Goal: Transaction & Acquisition: Purchase product/service

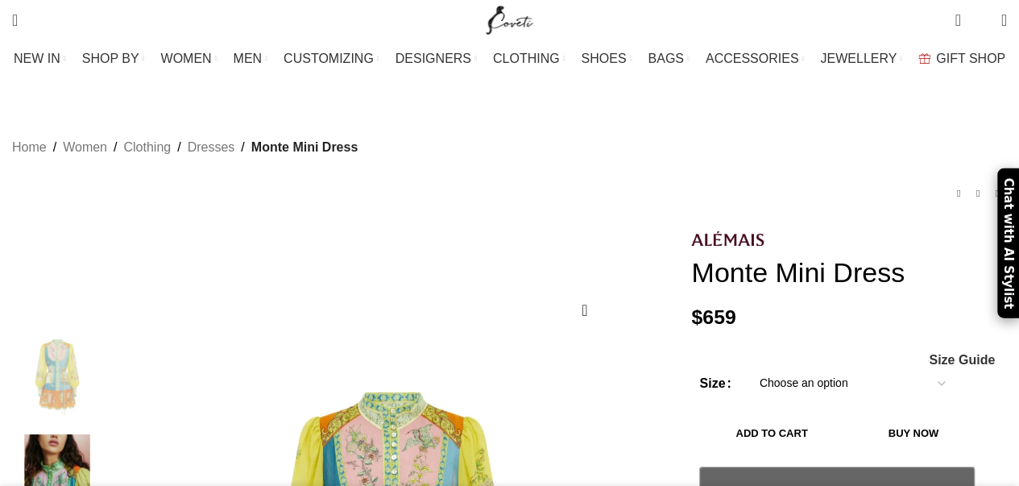
click at [647, 128] on div "Home Women Clothing Dresses Monte Mini Dress La Musica Silk Pant $ 566 Back to …" at bounding box center [509, 168] width 995 height 118
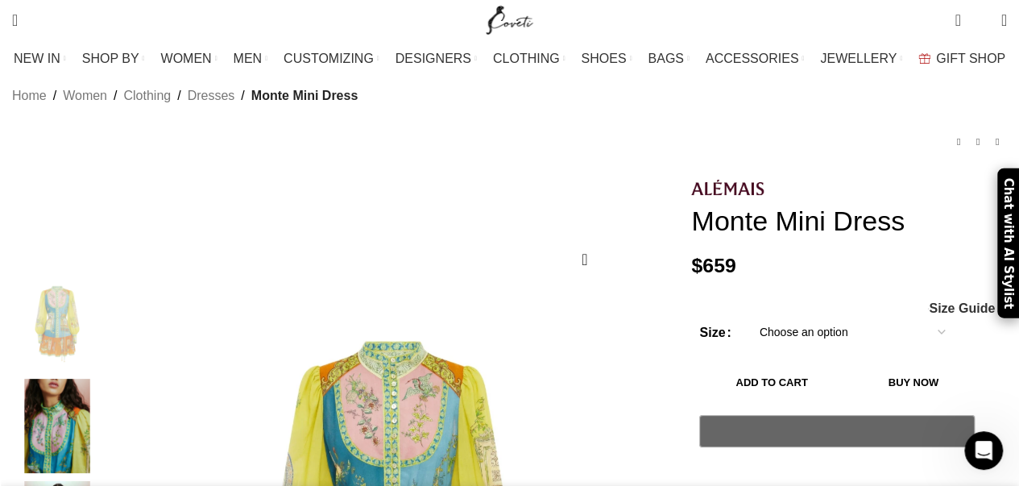
scroll to position [0, 339]
drag, startPoint x: 928, startPoint y: 194, endPoint x: 693, endPoint y: 187, distance: 235.4
click at [693, 205] on h1 "Monte Mini Dress" at bounding box center [849, 221] width 316 height 33
copy h1 "Monte Mini Dress"
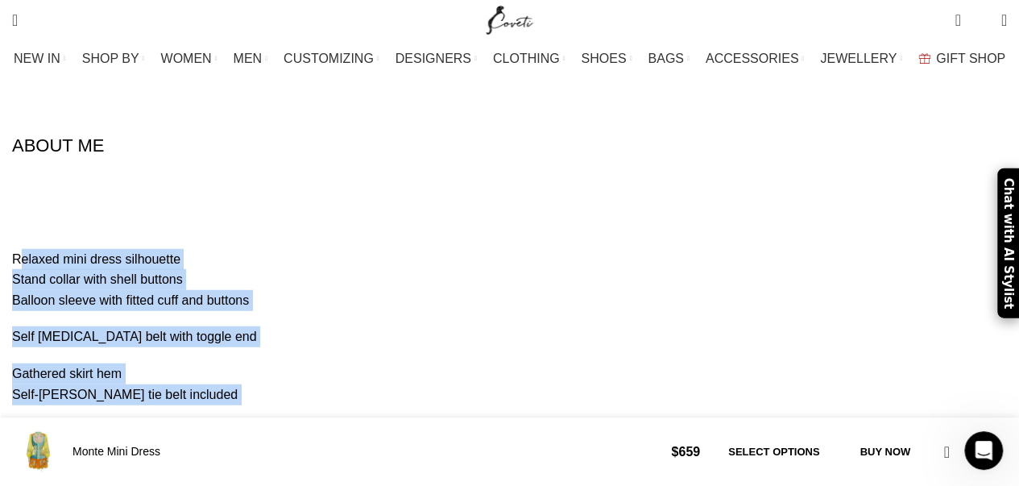
scroll to position [2095, 0]
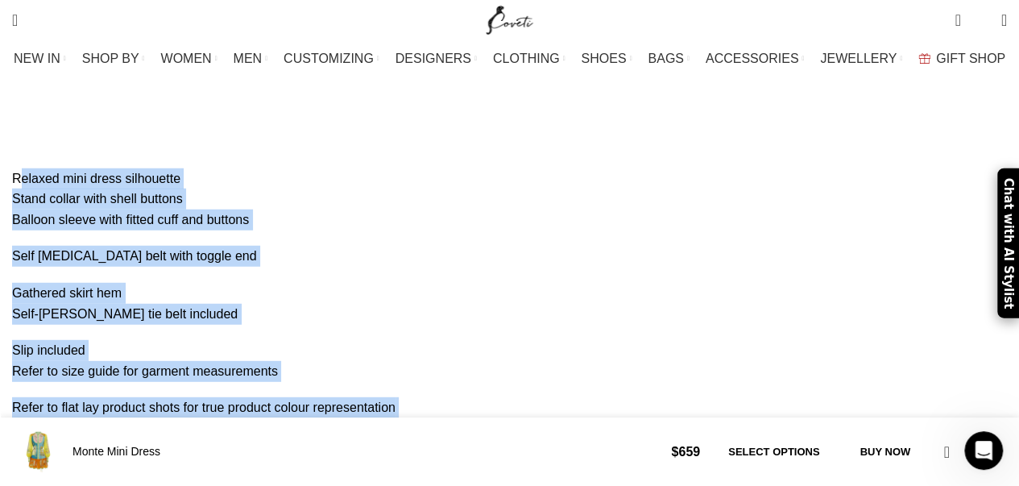
drag, startPoint x: 27, startPoint y: 146, endPoint x: 400, endPoint y: 287, distance: 398.8
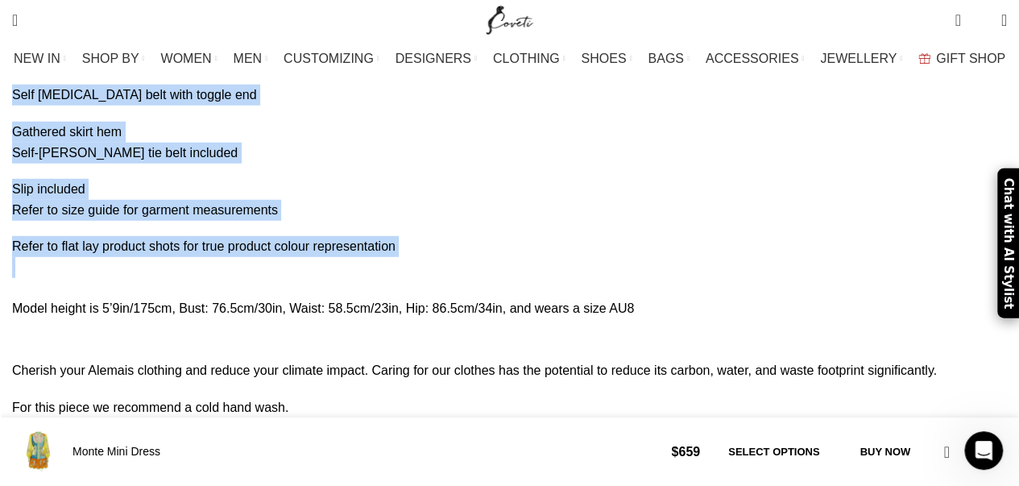
scroll to position [0, 1526]
copy div "Relaxed mini dress silhouette Stand collar with shell buttons Balloon sleeve wi…"
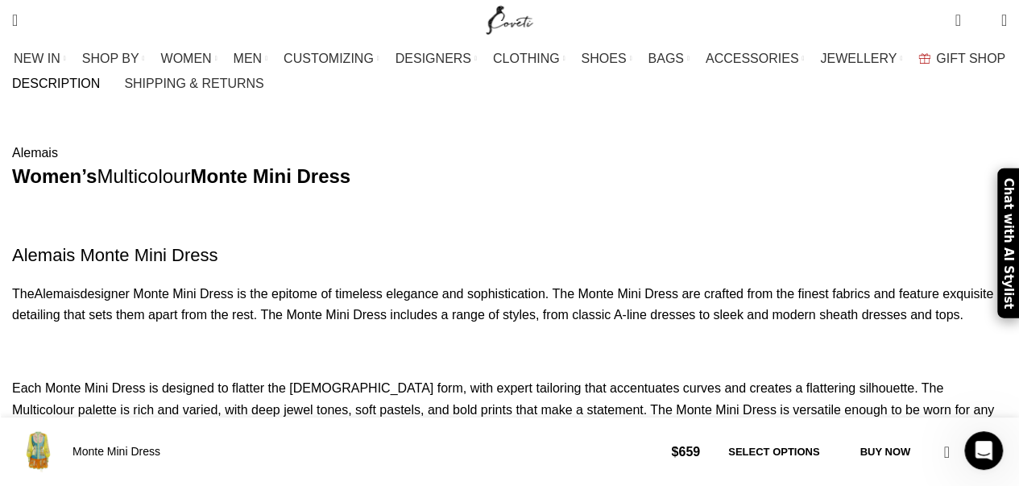
scroll to position [0, 339]
drag, startPoint x: 757, startPoint y: 293, endPoint x: 20, endPoint y: 263, distance: 737.9
copy p "The Alemais designer Monte Mini Dress is the epitome of timeless elegance and s…"
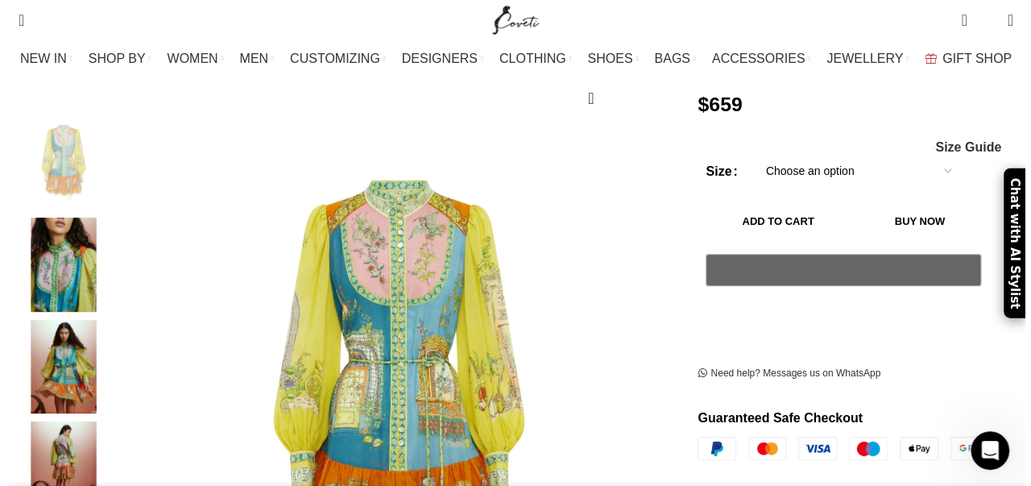
scroll to position [0, 2035]
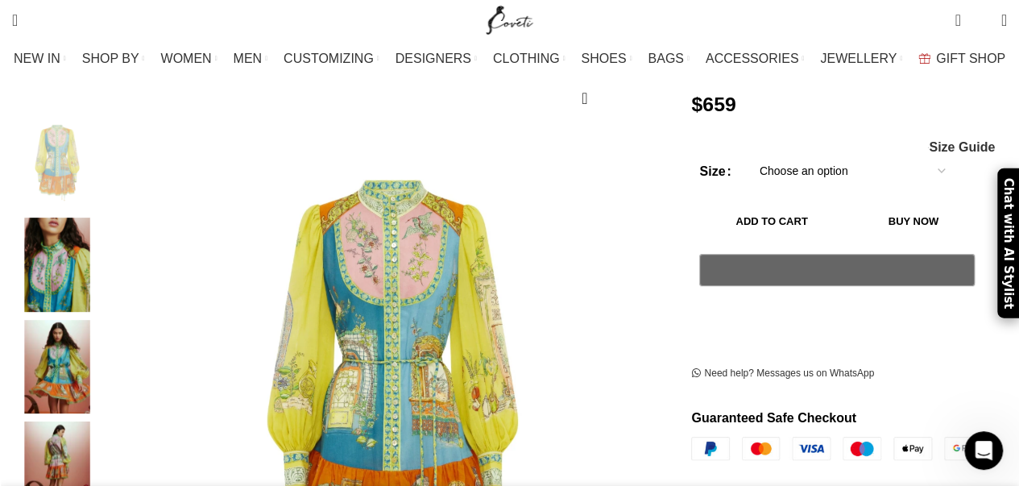
click at [953, 141] on span "Size Guide" at bounding box center [962, 147] width 66 height 13
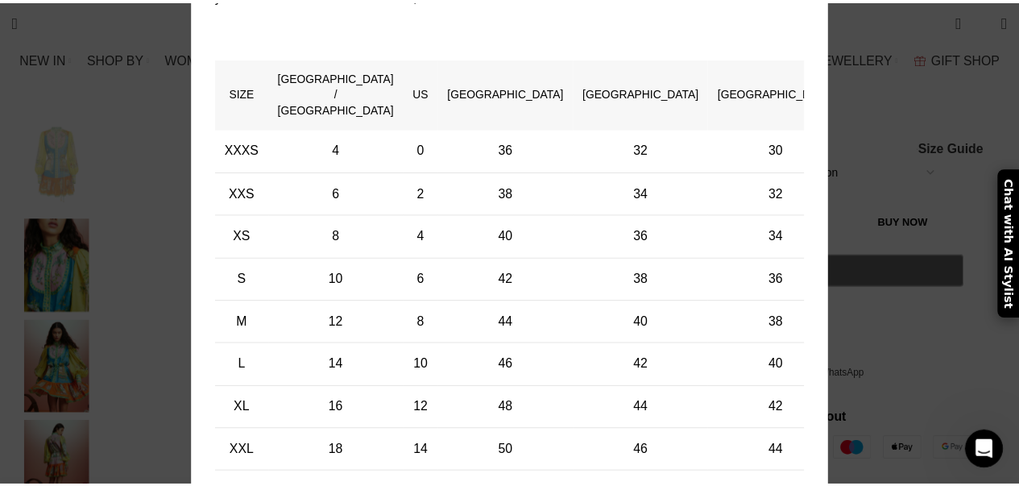
scroll to position [0, 2714]
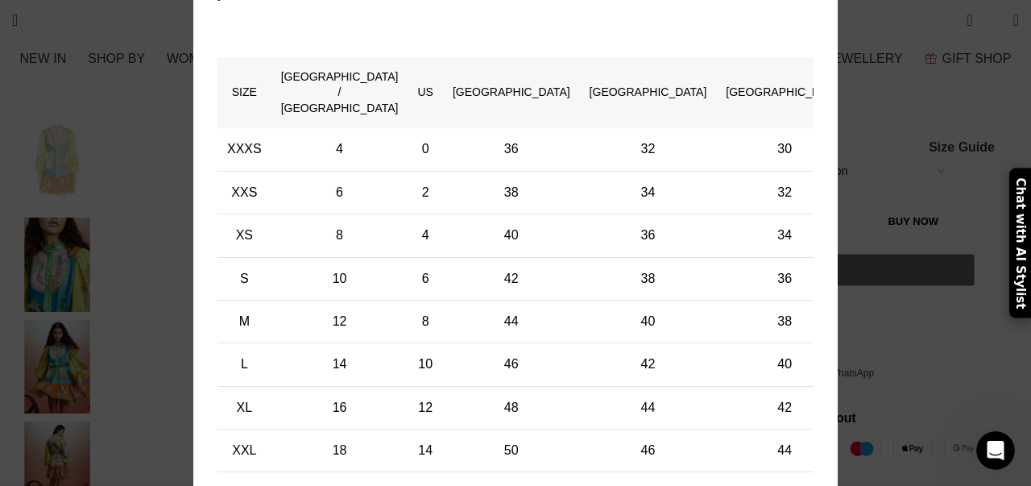
click at [135, 123] on div "× Women's clothing size guide Women Clothing Size Guide Women's clothing size g…" at bounding box center [515, 169] width 1007 height 822
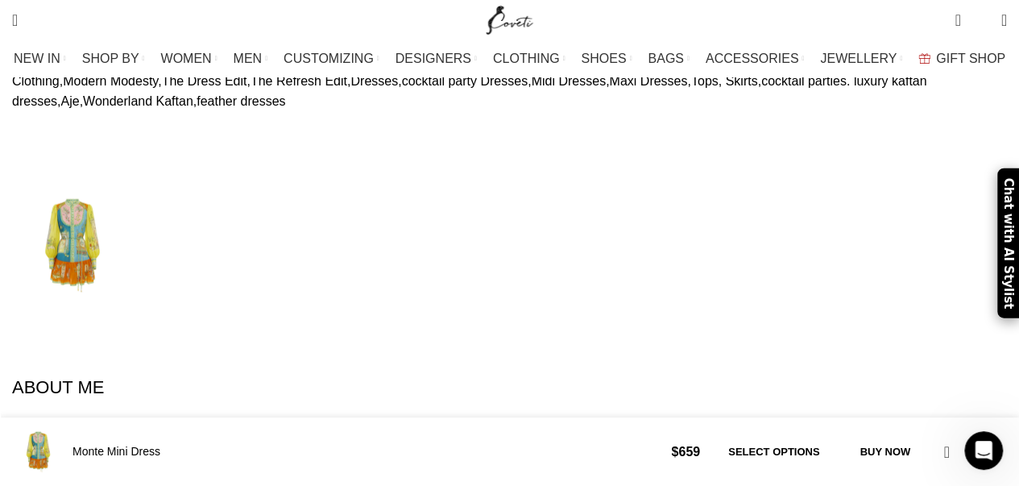
scroll to position [0, 339]
click at [96, 185] on img at bounding box center [72, 245] width 121 height 121
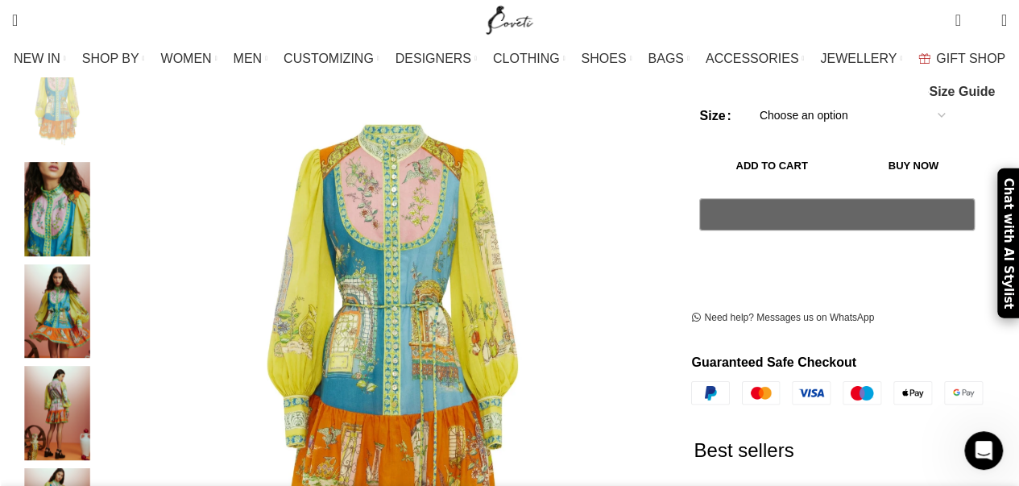
scroll to position [322, 0]
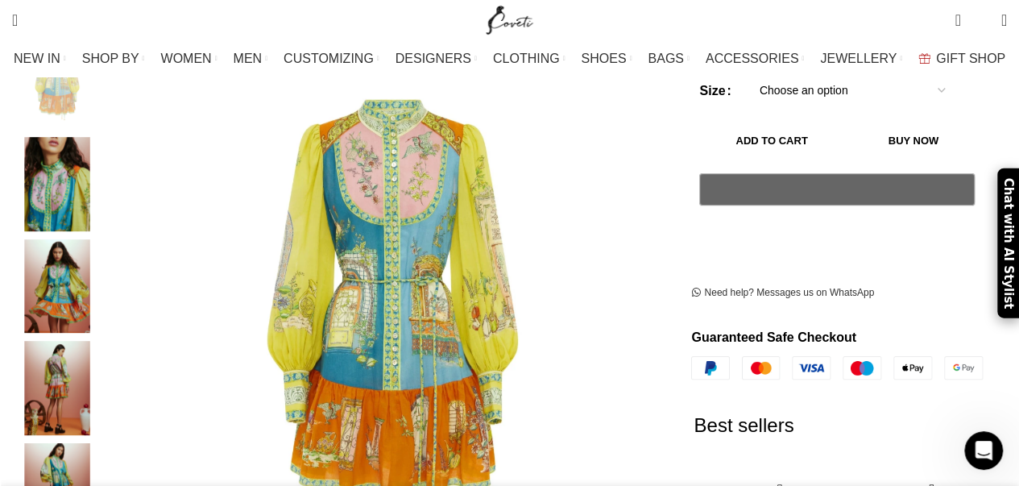
click at [71, 255] on img "3 / 5" at bounding box center [57, 286] width 98 height 94
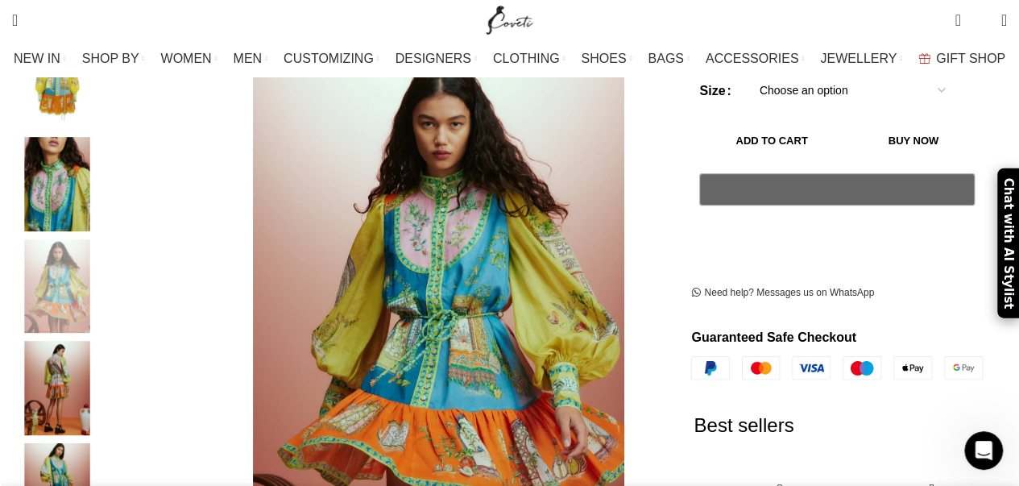
scroll to position [403, 0]
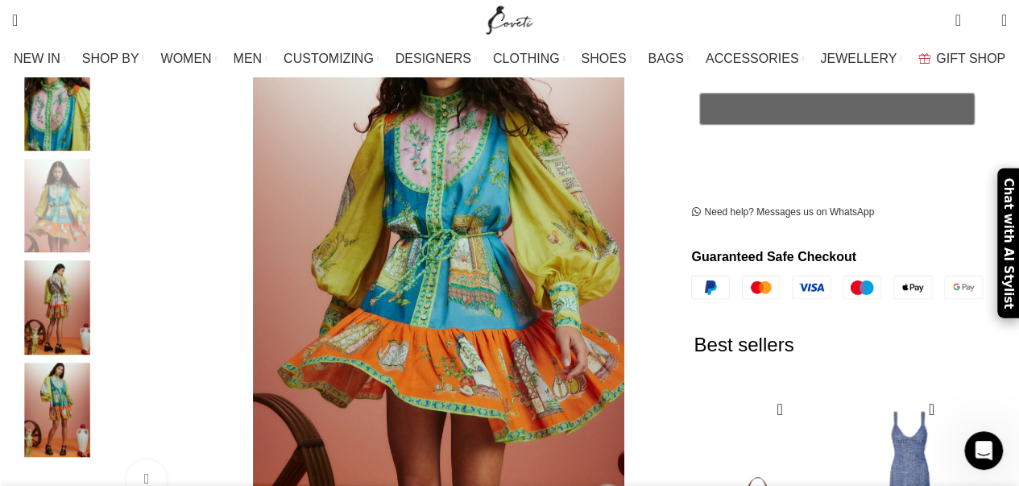
click at [69, 367] on img "5 / 5" at bounding box center [57, 410] width 98 height 94
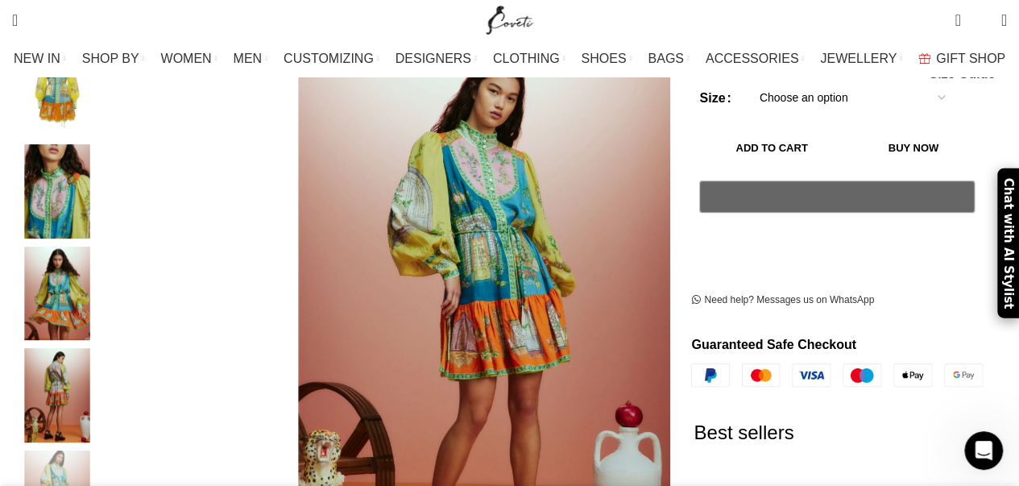
scroll to position [322, 0]
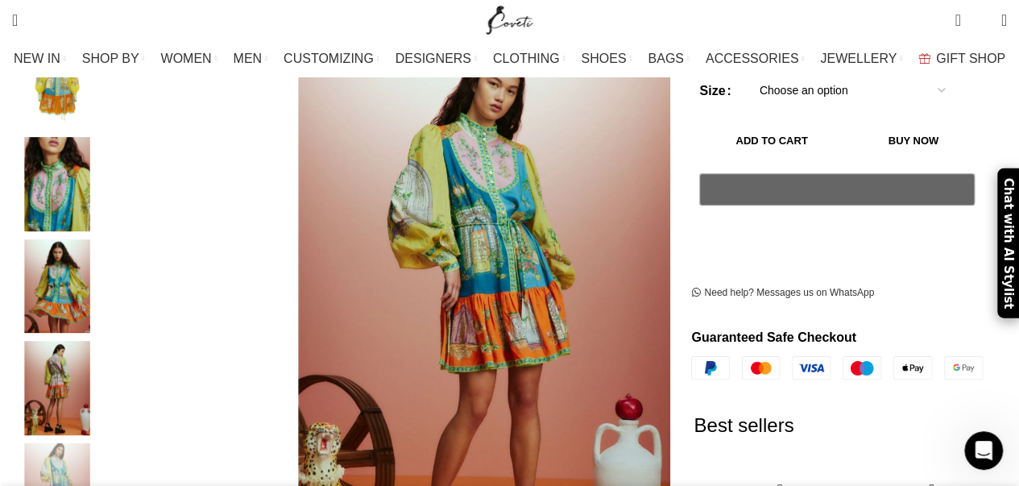
click at [53, 351] on img "4 / 5" at bounding box center [57, 388] width 98 height 94
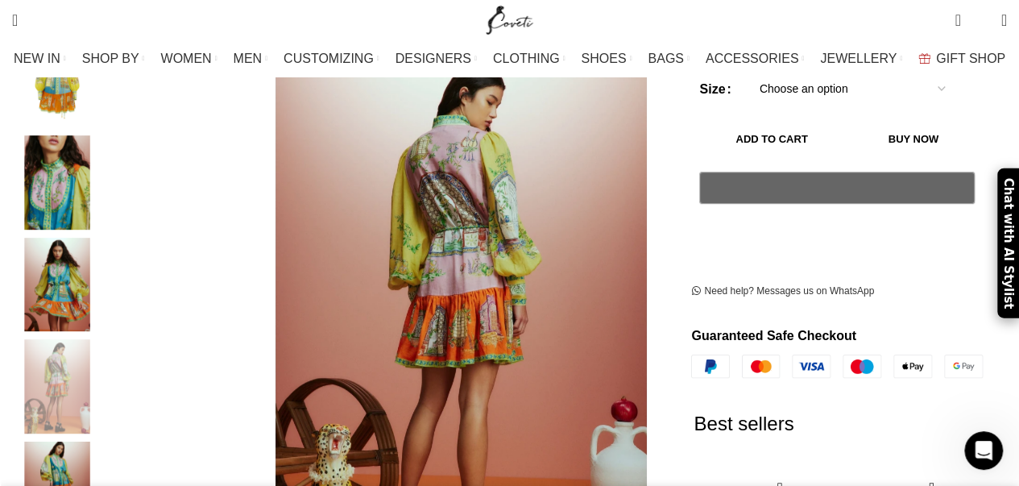
scroll to position [242, 0]
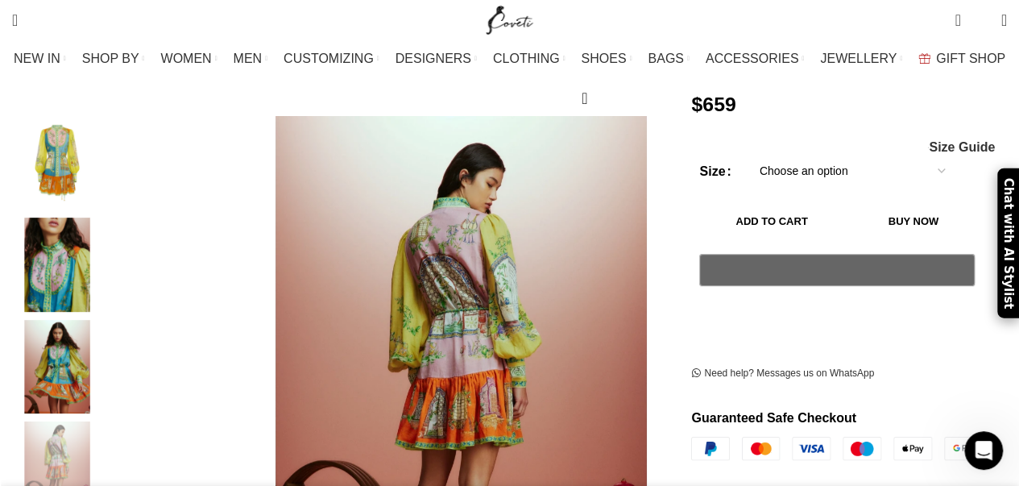
click at [73, 127] on img "1 / 5" at bounding box center [57, 163] width 98 height 94
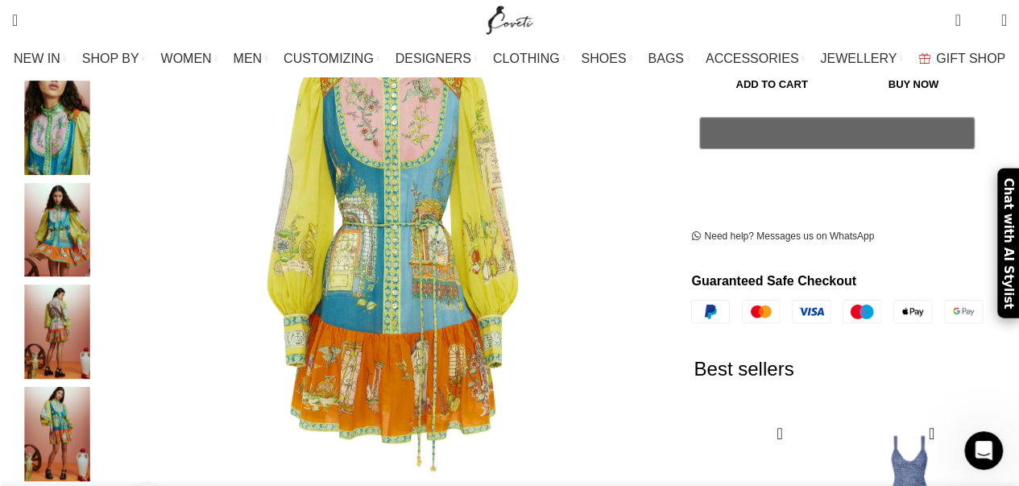
scroll to position [403, 0]
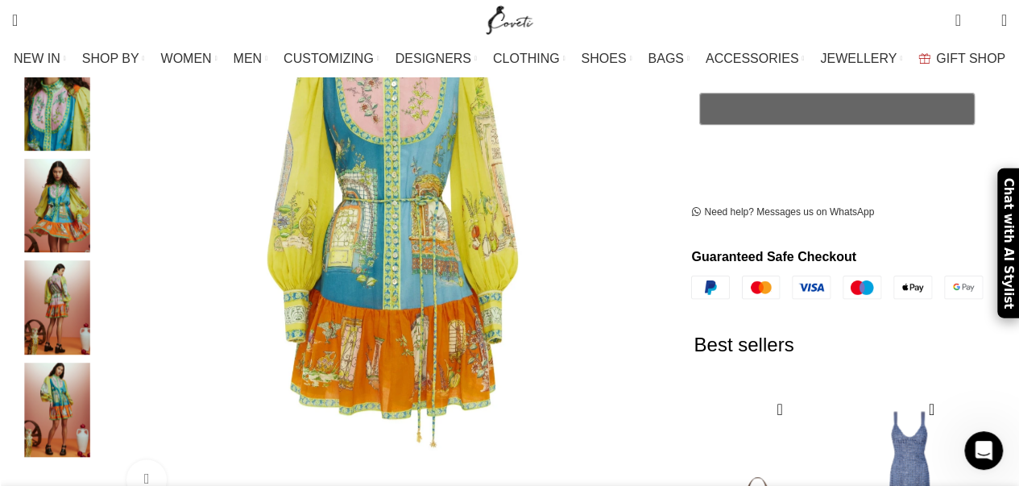
click at [69, 373] on img "5 / 5" at bounding box center [57, 410] width 98 height 94
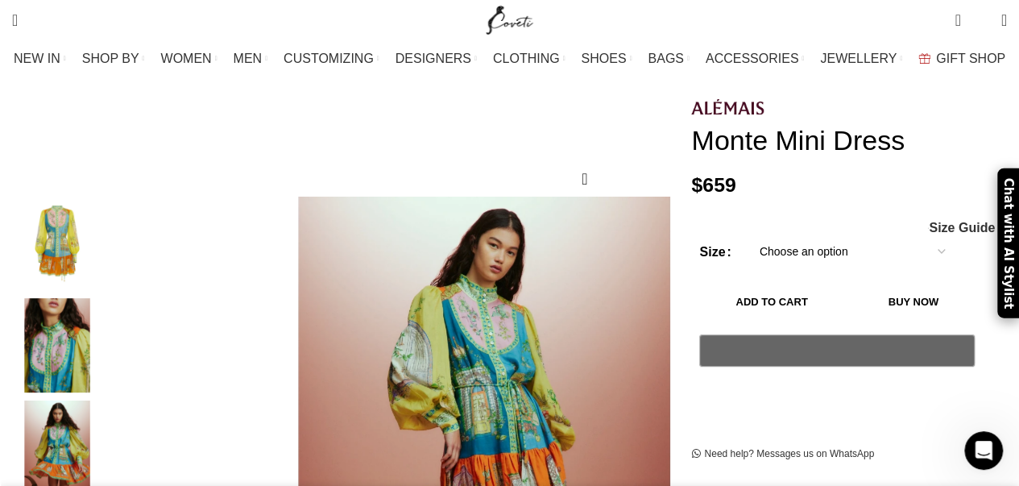
scroll to position [0, 2375]
